Goal: Task Accomplishment & Management: Manage account settings

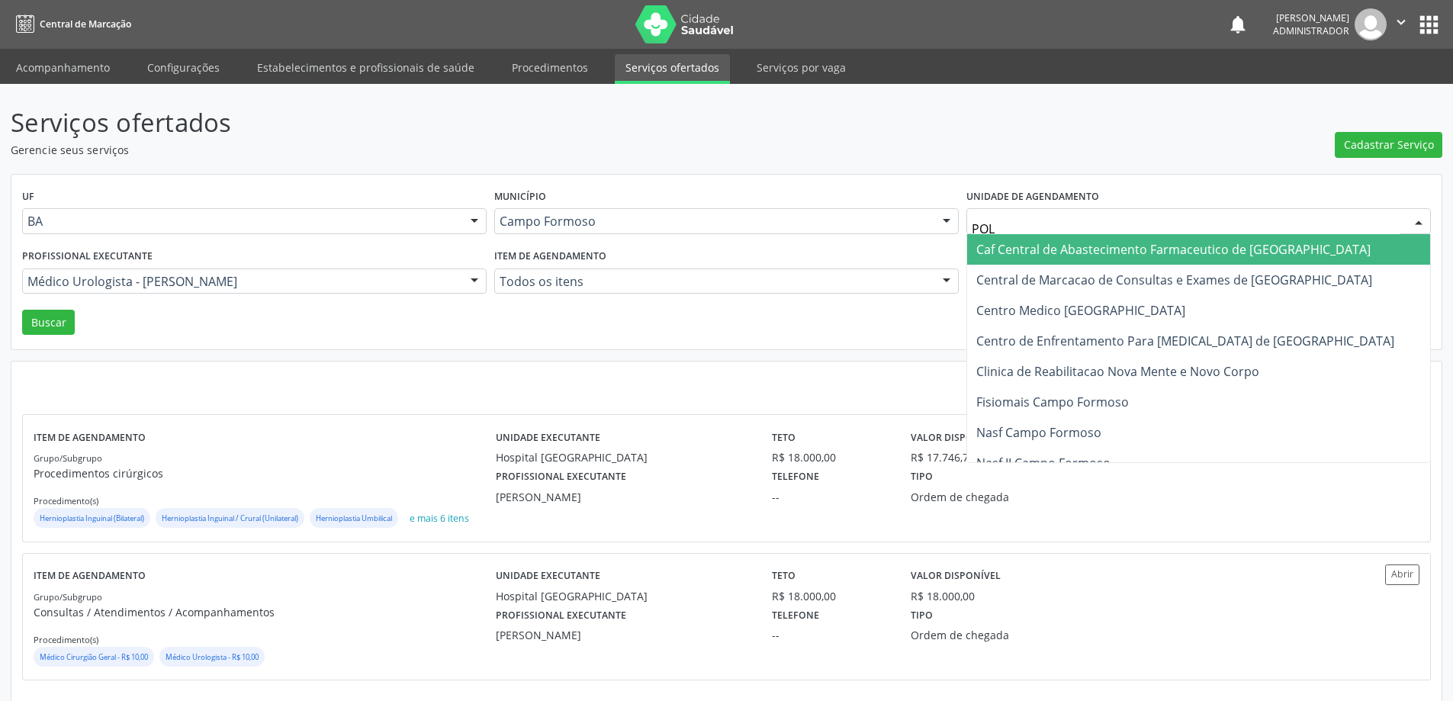
type input "POLI"
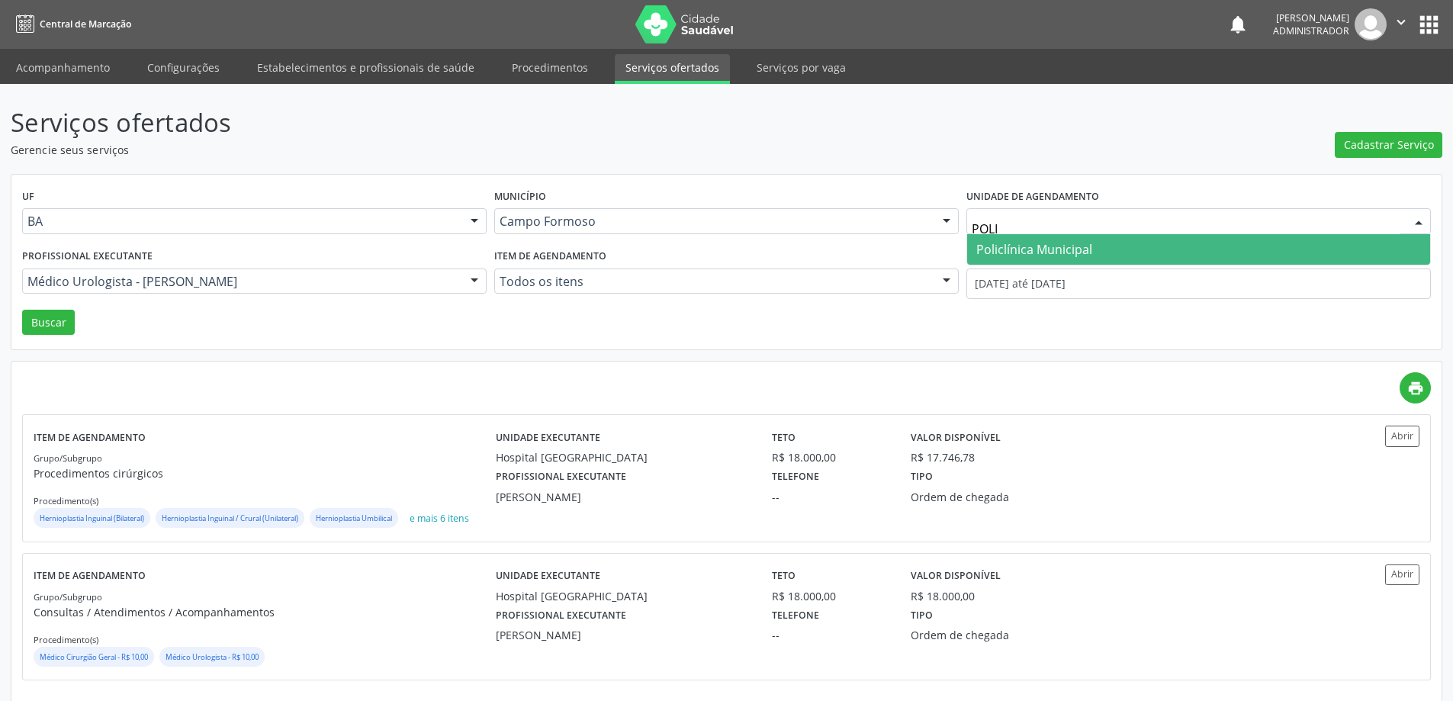
click at [1006, 251] on span "Policlínica Municipal" at bounding box center [1035, 249] width 116 height 17
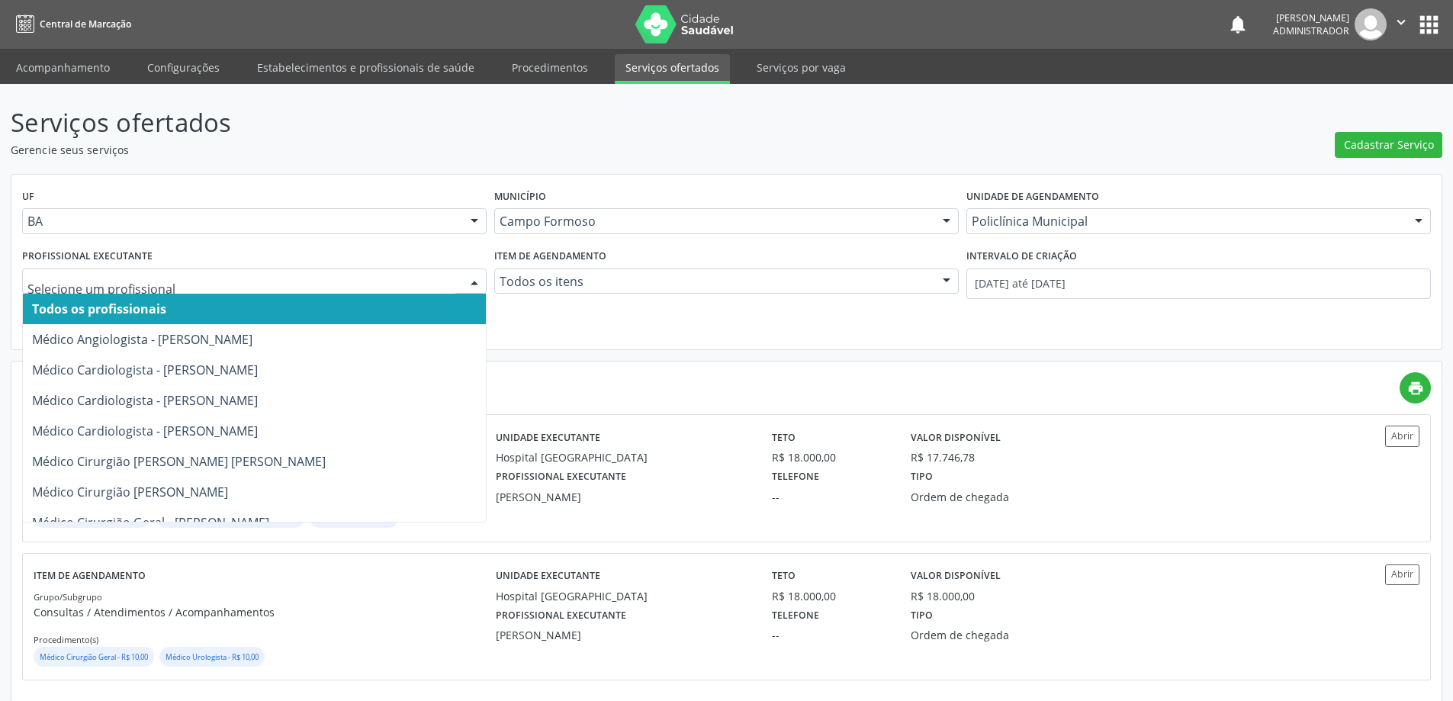
click at [467, 278] on div at bounding box center [474, 282] width 23 height 26
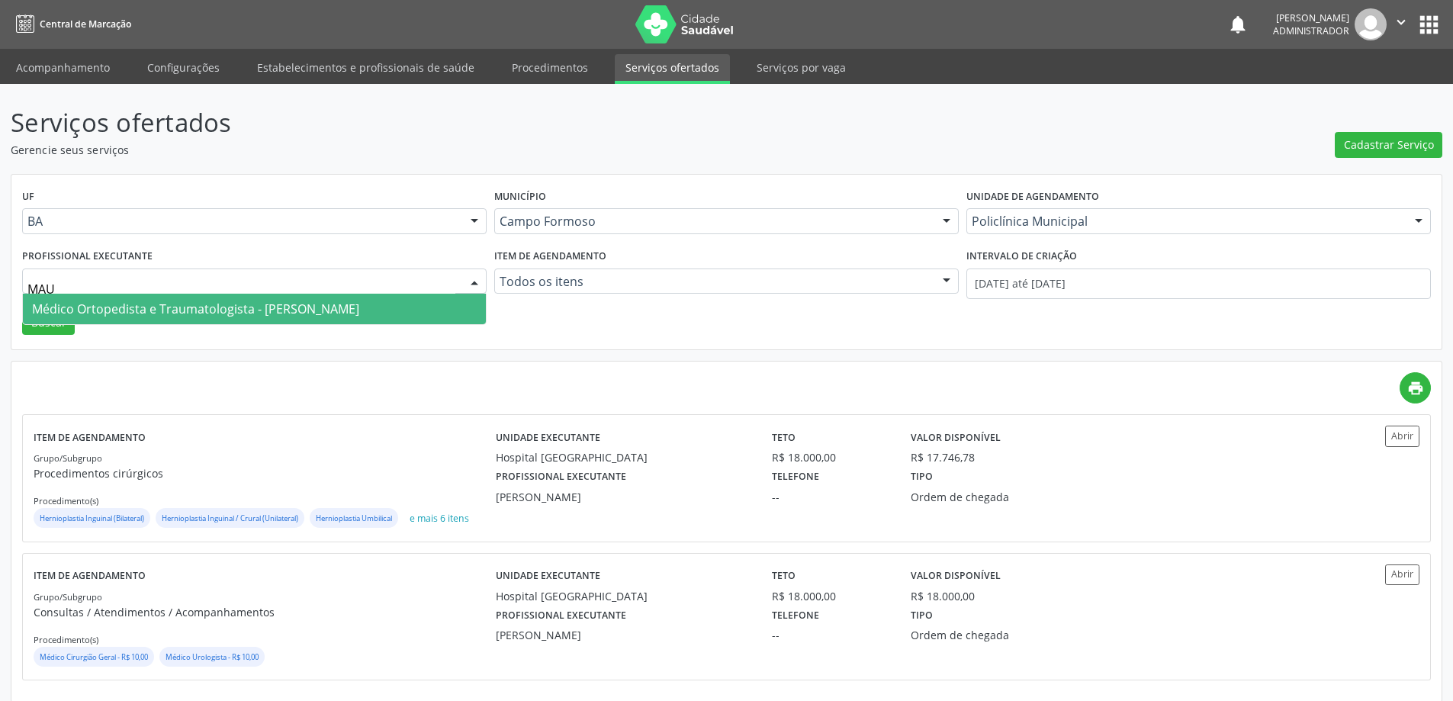
type input "MAUR"
click at [359, 310] on span "Médico Ortopedista e Traumatologista - [PERSON_NAME]" at bounding box center [195, 309] width 327 height 17
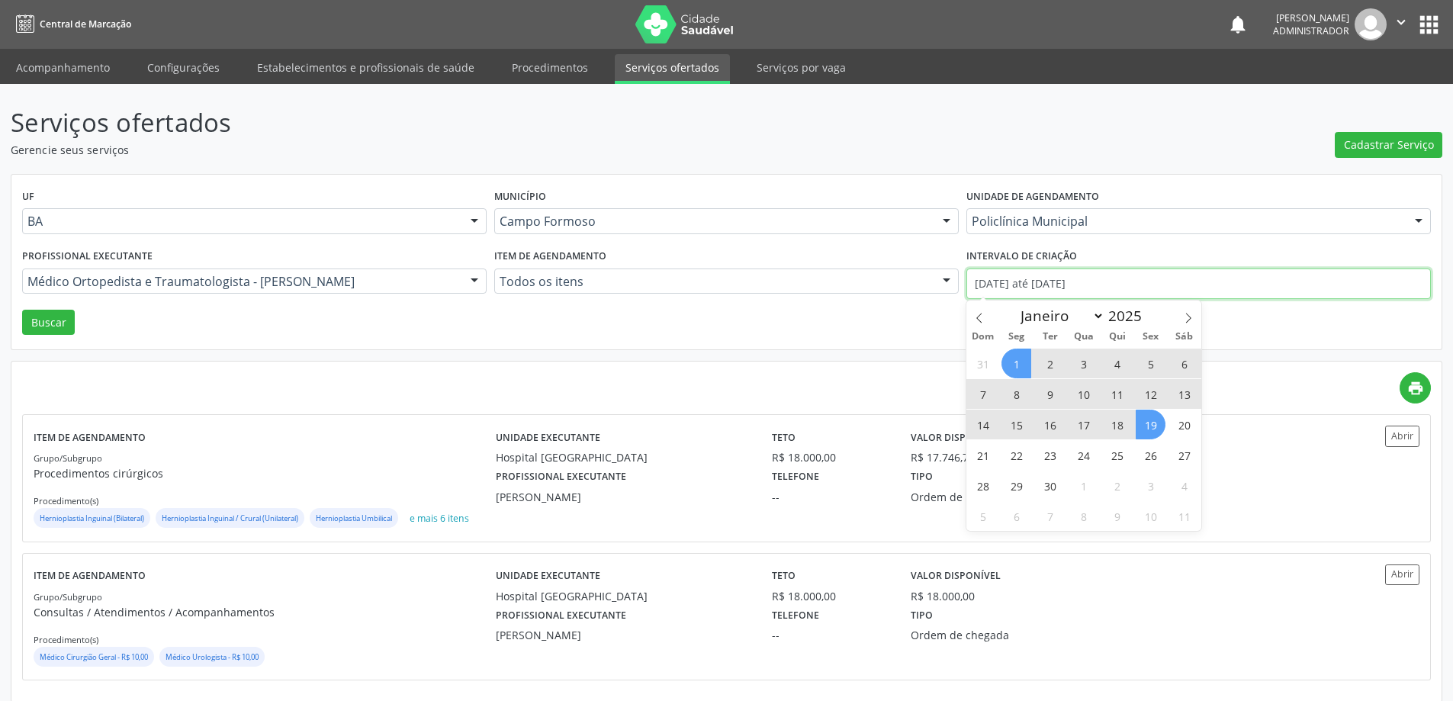
click at [1045, 281] on input "[DATE] até [DATE]" at bounding box center [1199, 284] width 465 height 31
click at [977, 314] on icon at bounding box center [979, 318] width 11 height 11
select select "7"
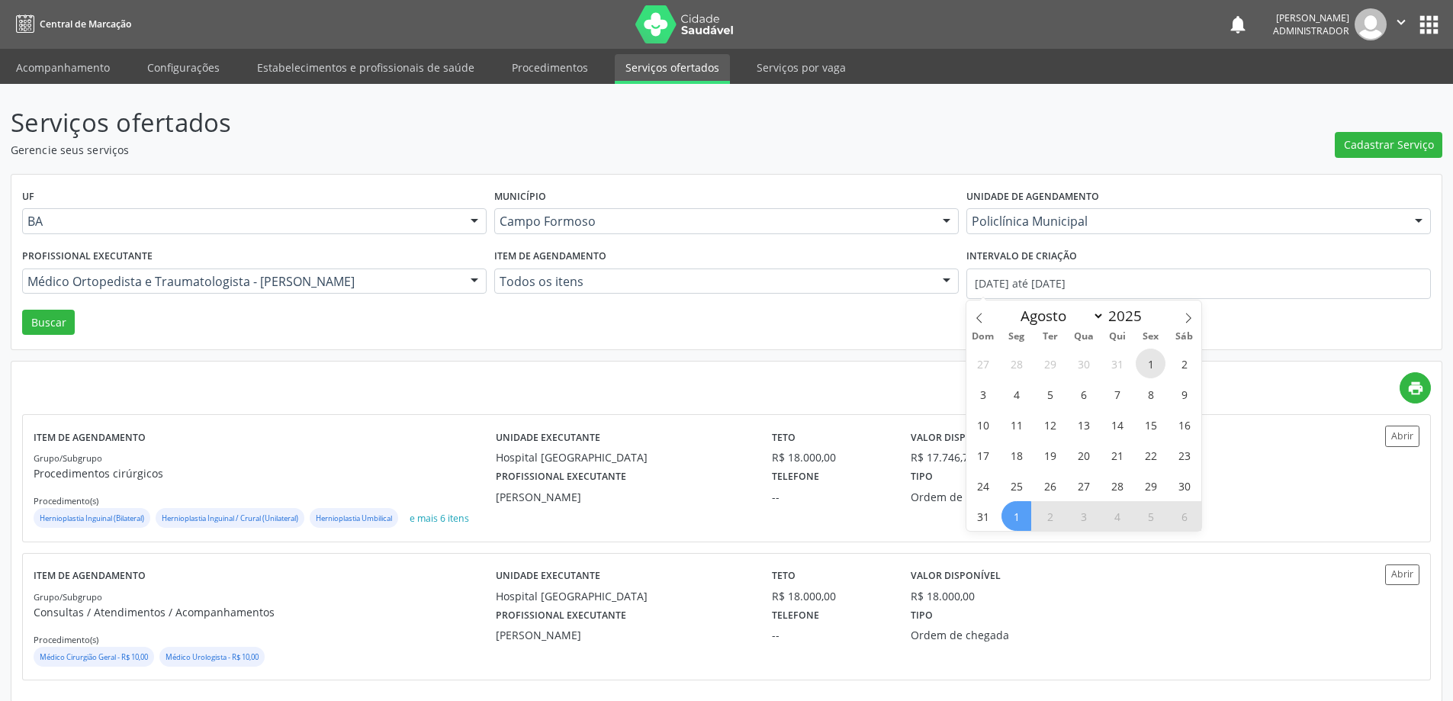
click at [1148, 366] on span "1" at bounding box center [1151, 364] width 30 height 30
type input "[DATE]"
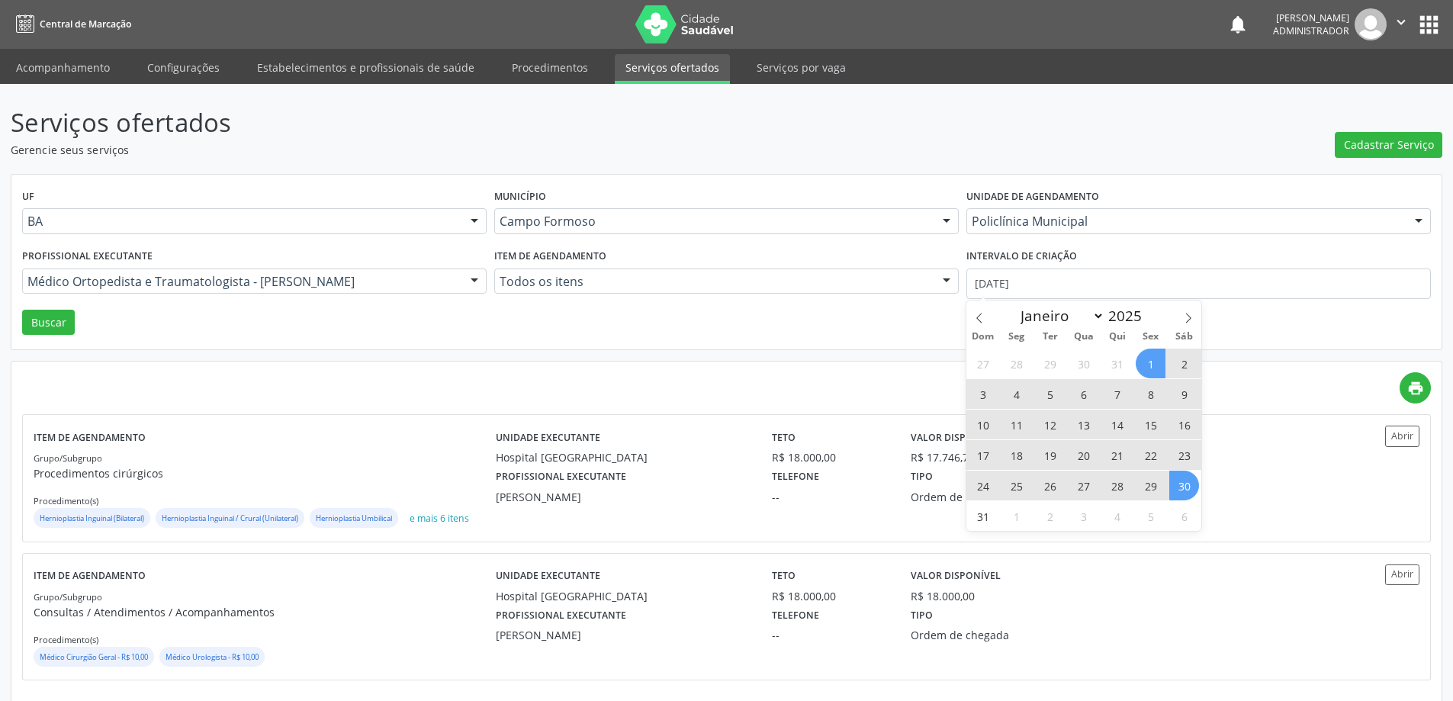
drag, startPoint x: 1183, startPoint y: 482, endPoint x: 975, endPoint y: 346, distance: 248.7
click at [1183, 482] on span "30" at bounding box center [1185, 486] width 30 height 30
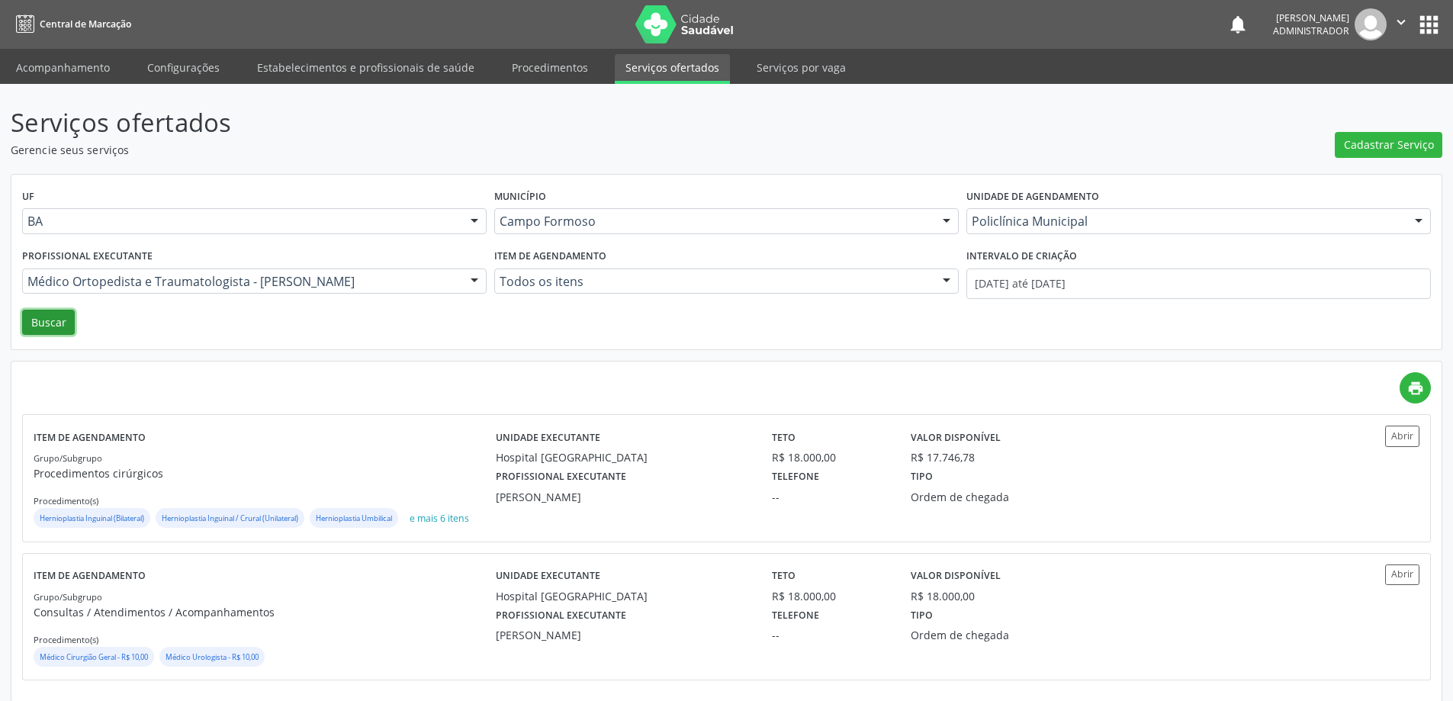
click at [53, 327] on button "Buscar" at bounding box center [48, 323] width 53 height 26
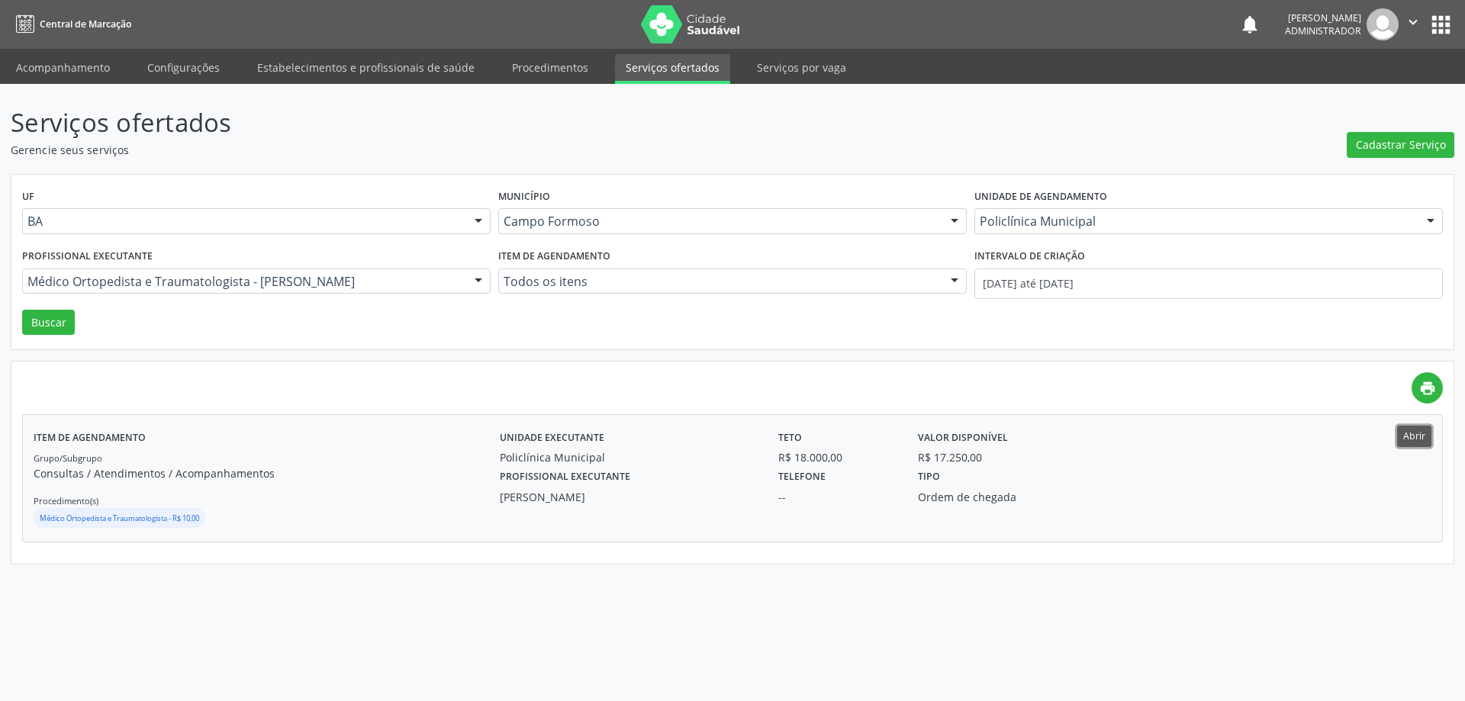
click at [1419, 439] on button "Abrir" at bounding box center [1414, 436] width 34 height 21
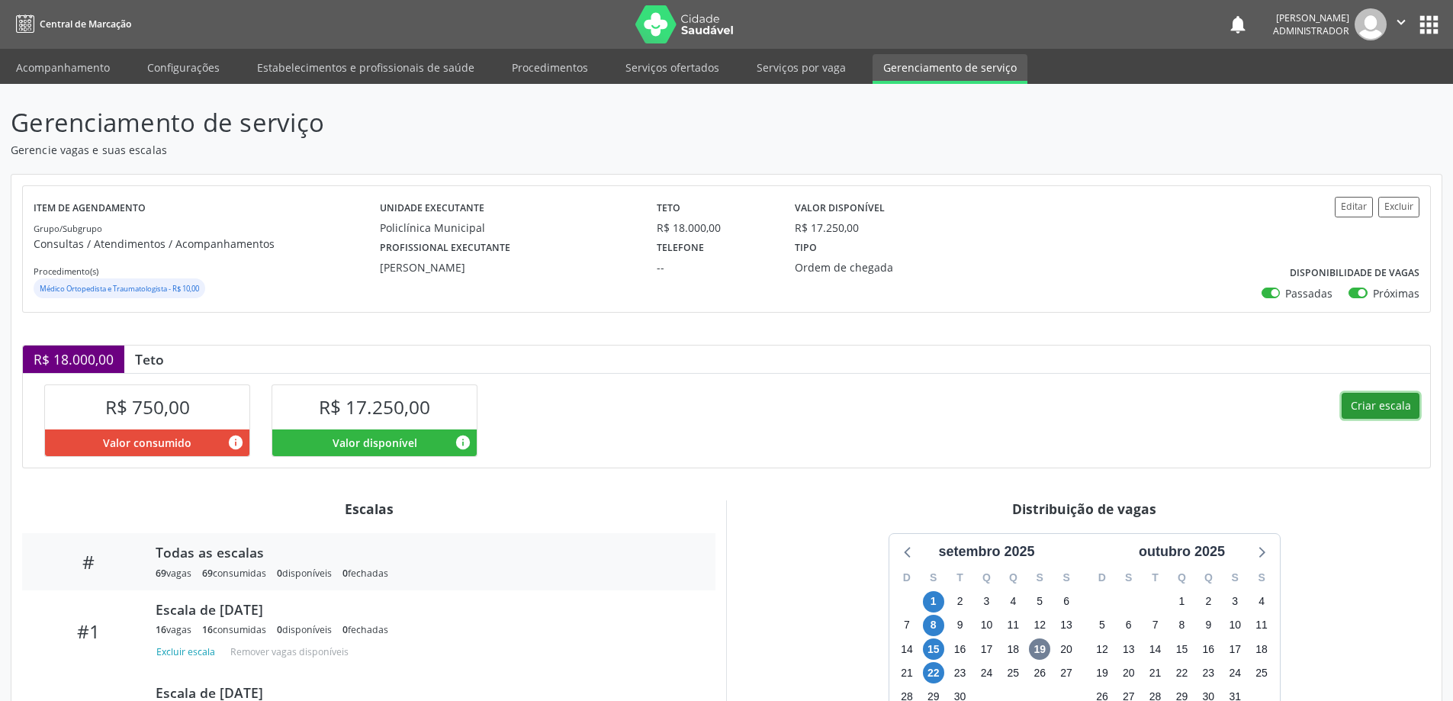
click at [1353, 403] on button "Criar escala" at bounding box center [1381, 406] width 78 height 26
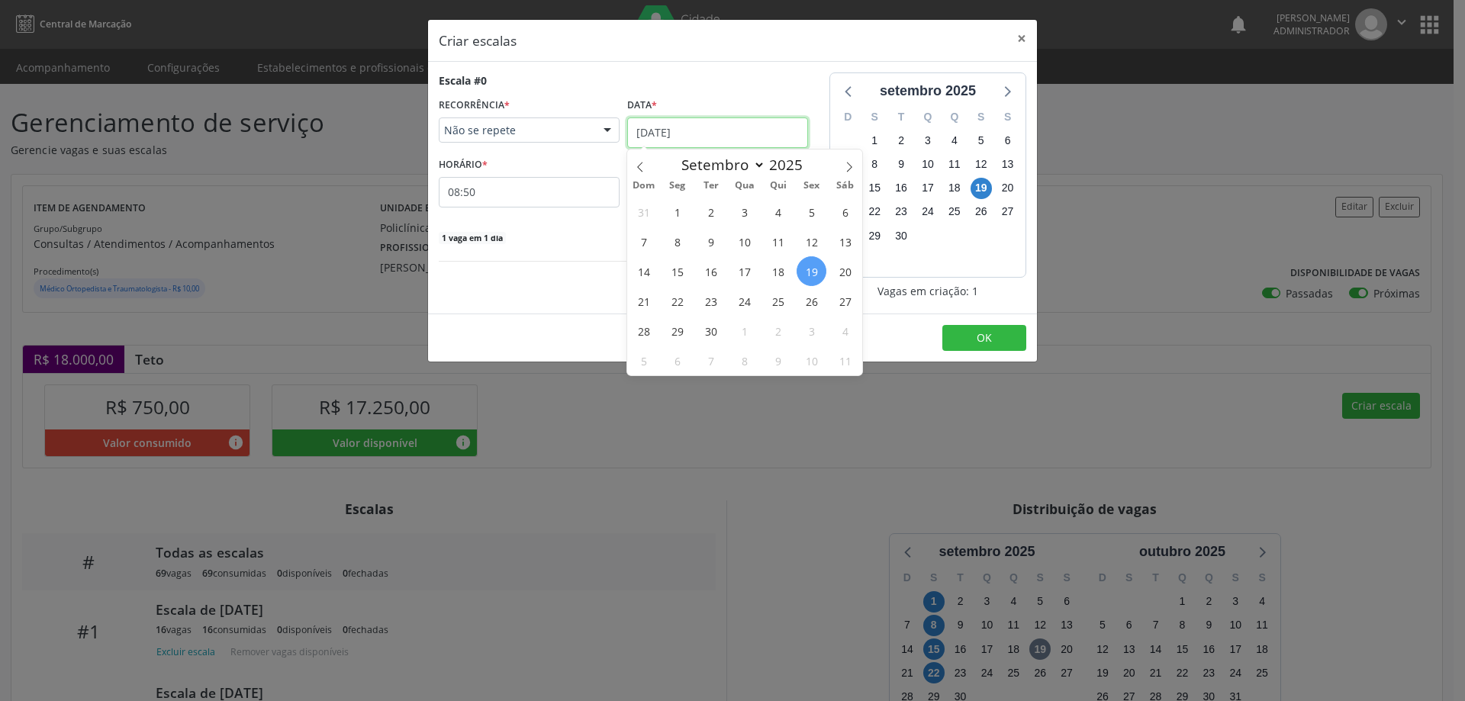
click at [671, 129] on input "[DATE]" at bounding box center [717, 132] width 181 height 31
click at [678, 295] on span "22" at bounding box center [677, 301] width 30 height 30
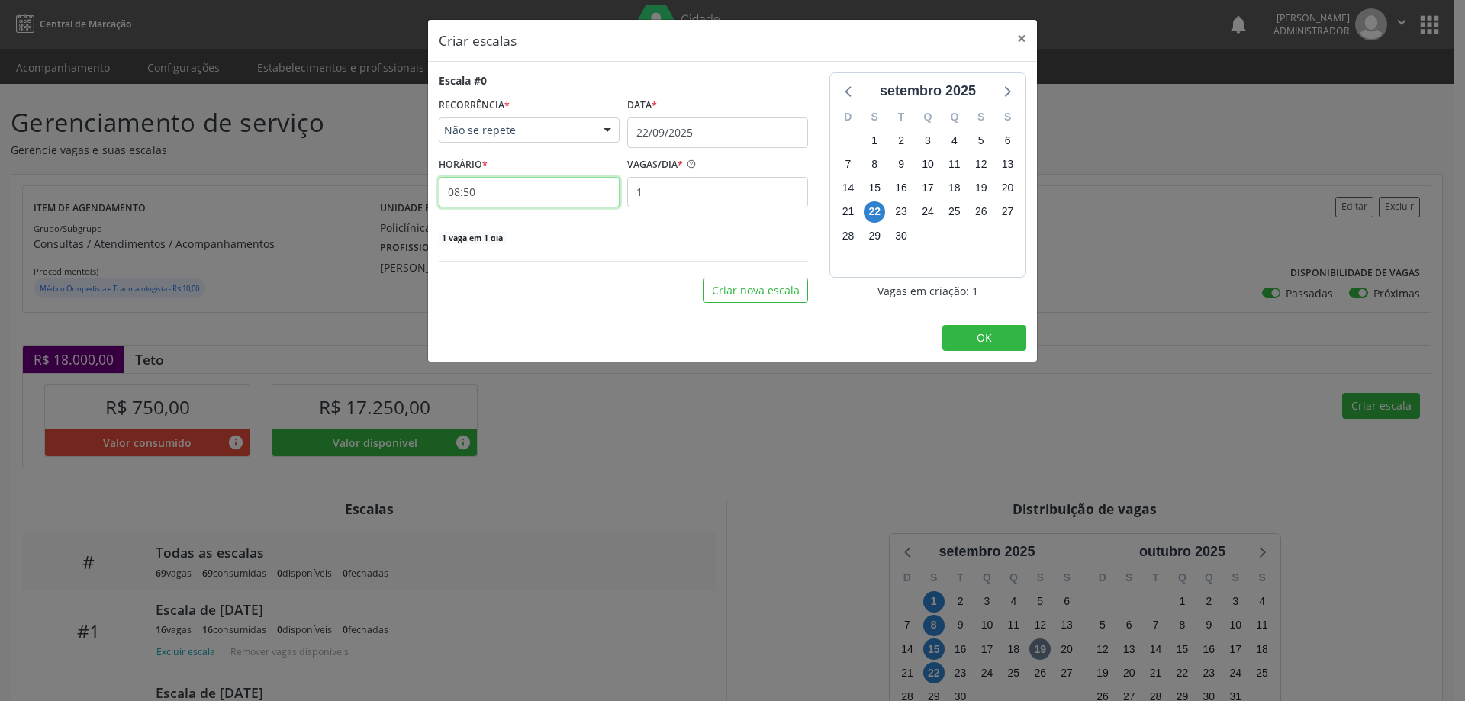
click at [558, 198] on input "08:50" at bounding box center [529, 192] width 181 height 31
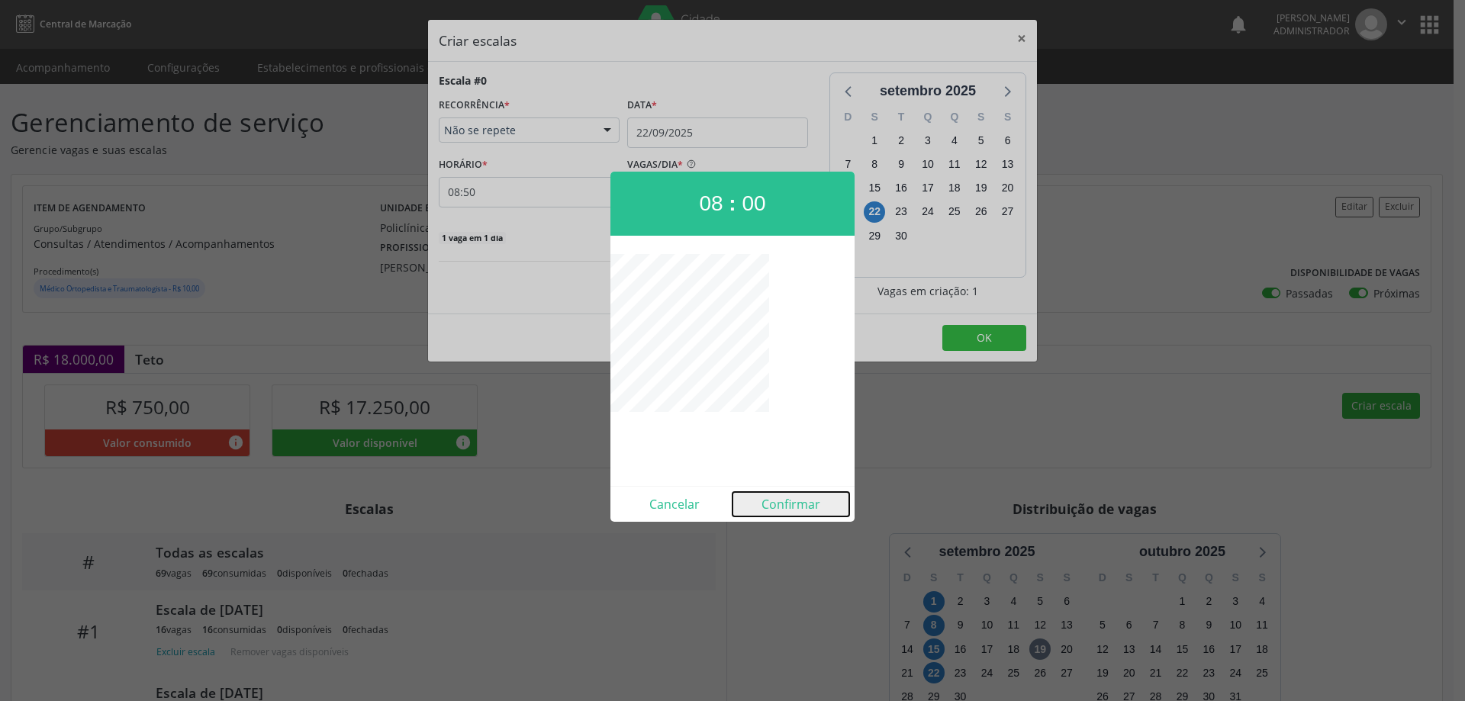
click at [774, 501] on button "Confirmar" at bounding box center [790, 504] width 117 height 24
type input "08:00"
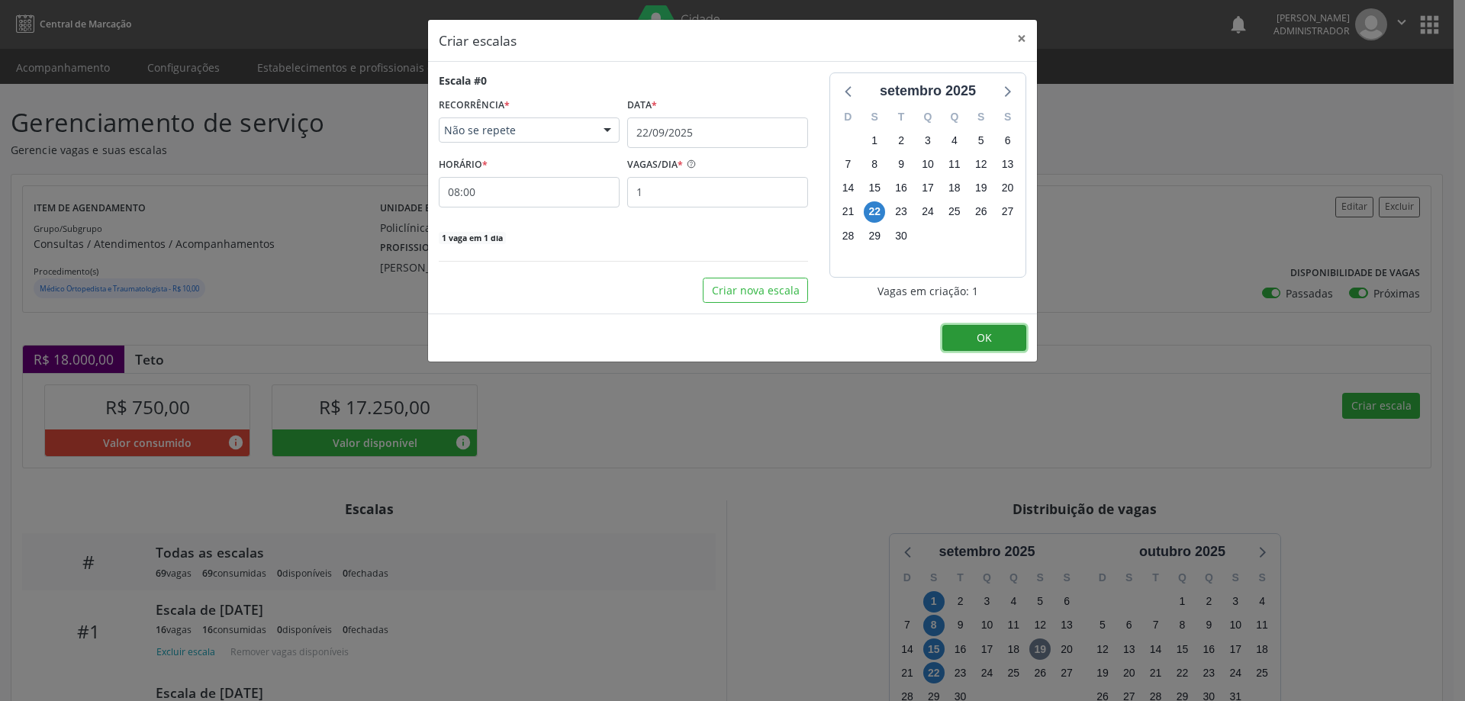
click at [980, 340] on span "OK" at bounding box center [984, 337] width 15 height 14
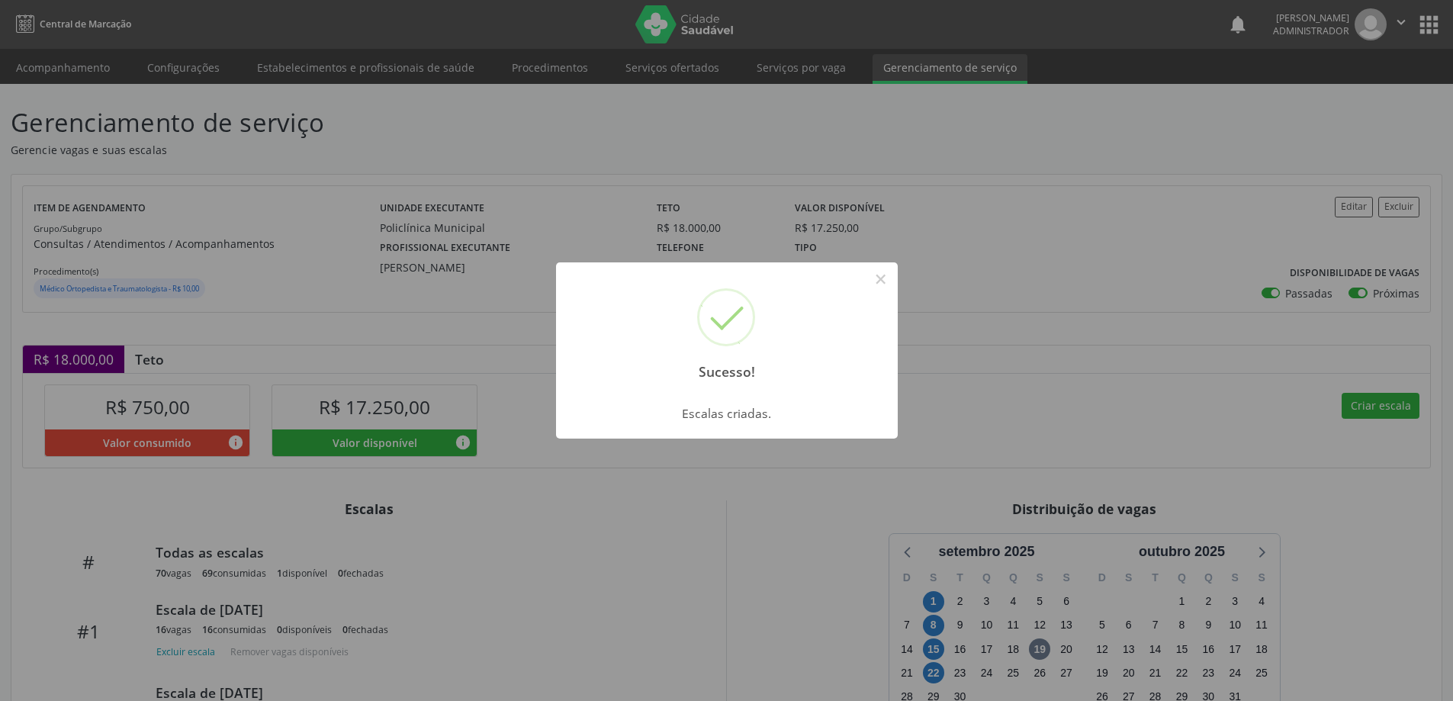
drag, startPoint x: 887, startPoint y: 278, endPoint x: 894, endPoint y: 271, distance: 9.7
click at [888, 276] on button "×" at bounding box center [881, 279] width 26 height 26
